Goal: Entertainment & Leisure: Consume media (video, audio)

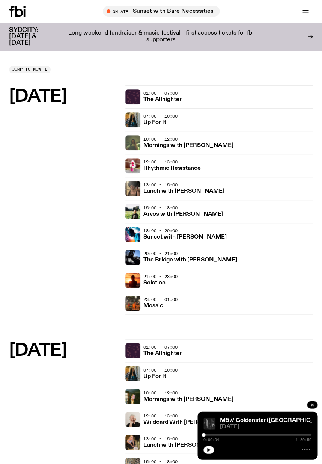
click at [237, 221] on h3 "The Bridge with [PERSON_NAME]" at bounding box center [191, 260] width 94 height 6
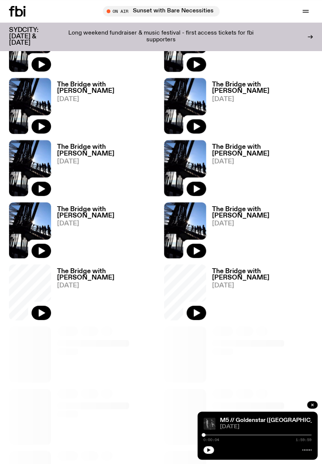
scroll to position [225, 0]
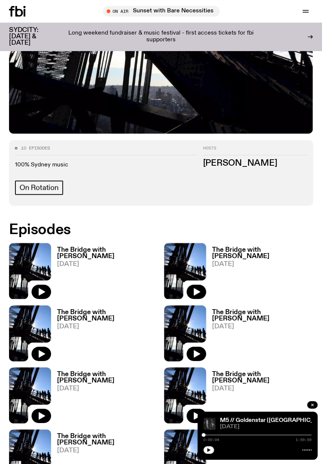
click at [145, 221] on span "[DATE]" at bounding box center [107, 264] width 101 height 6
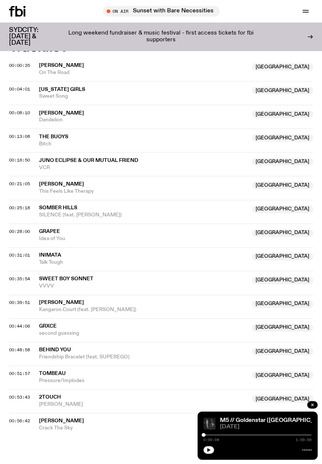
scroll to position [289, 0]
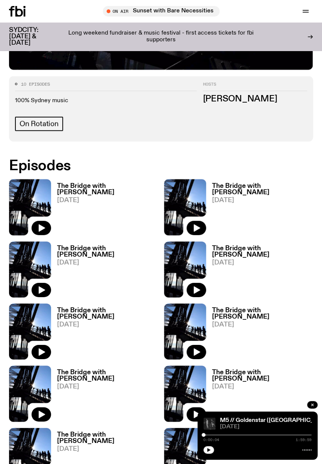
scroll to position [225, 0]
